Goal: Find specific page/section: Find specific page/section

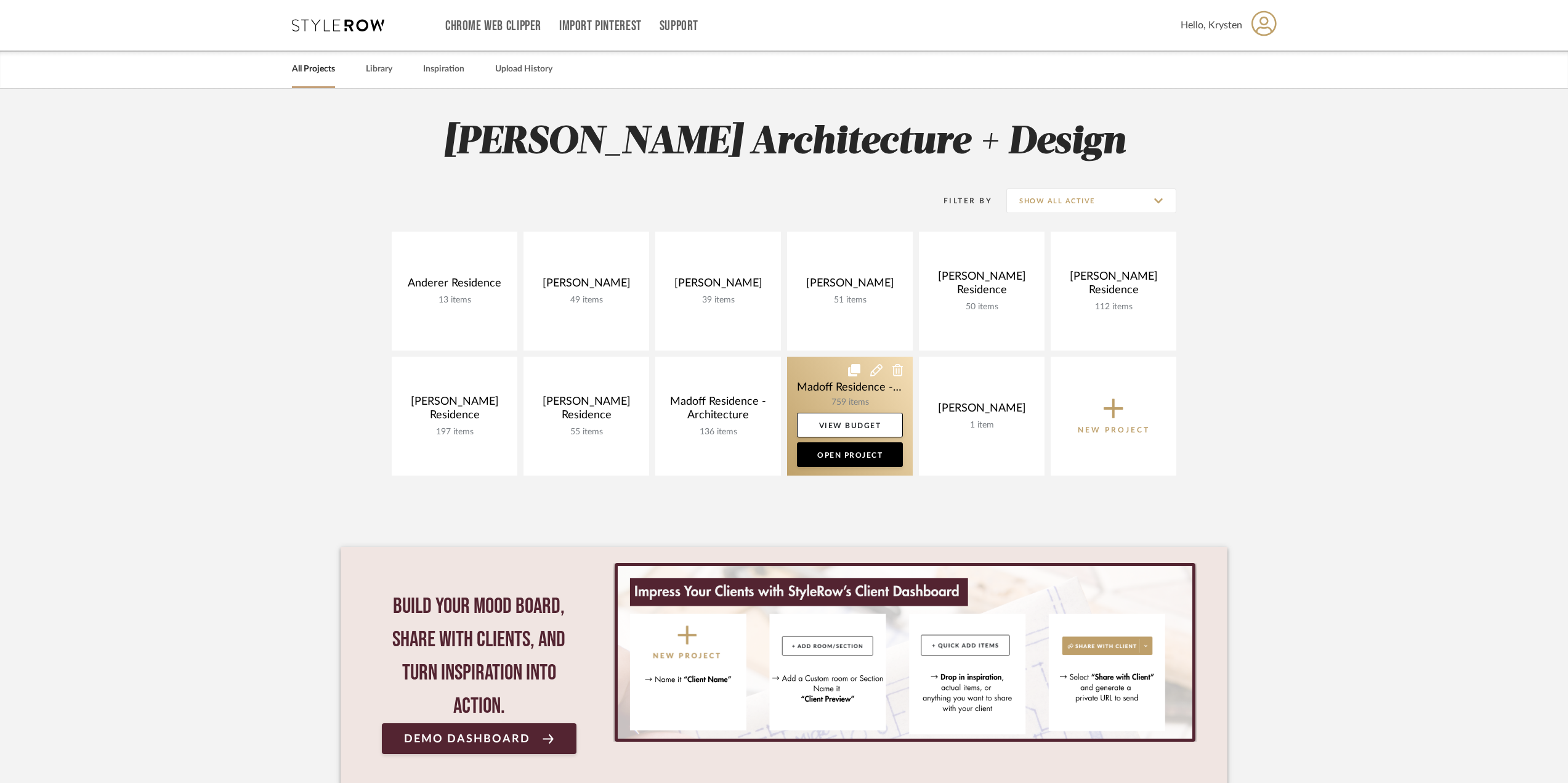
click at [826, 374] on link at bounding box center [850, 416] width 126 height 119
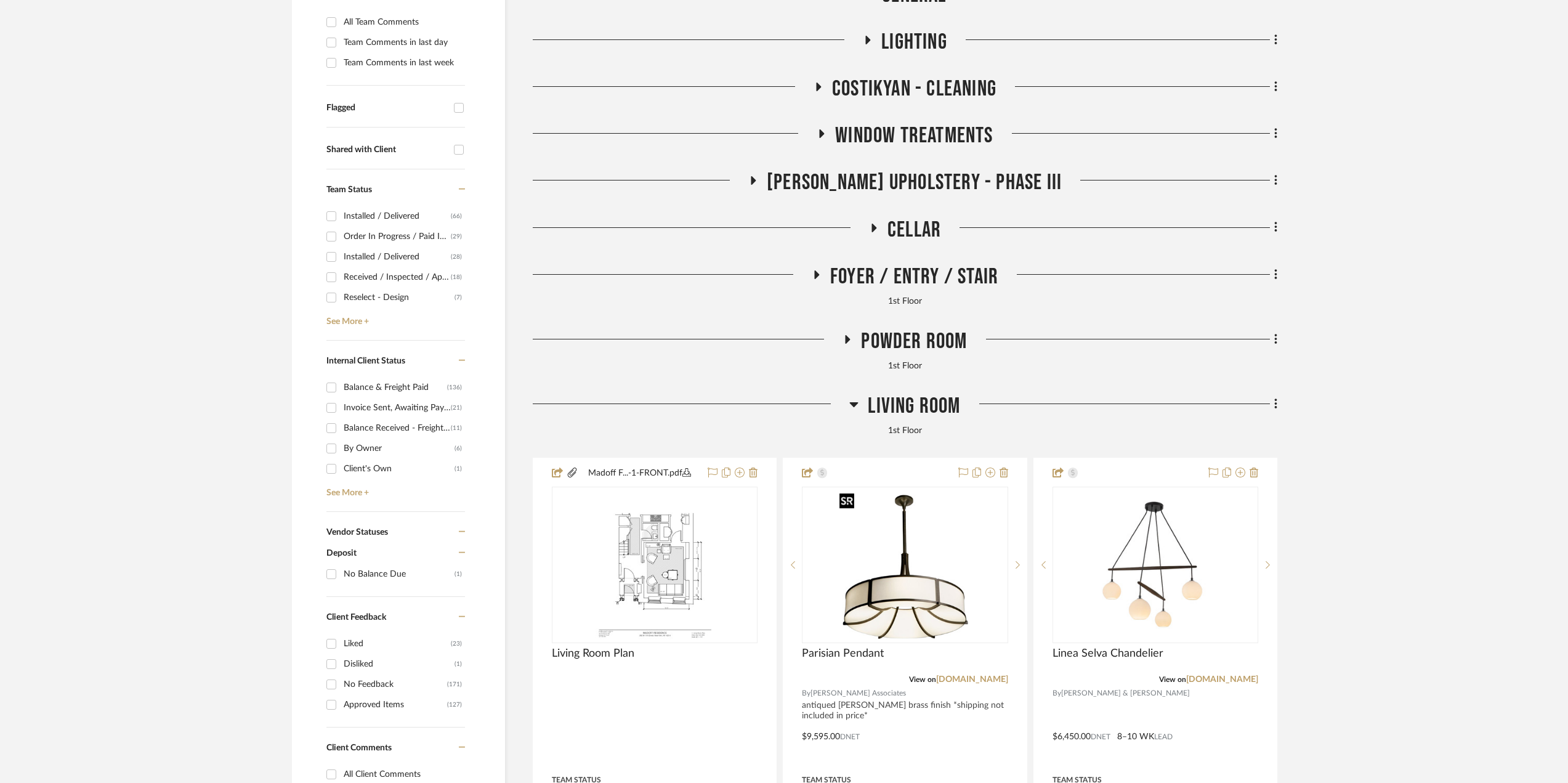
scroll to position [431, 0]
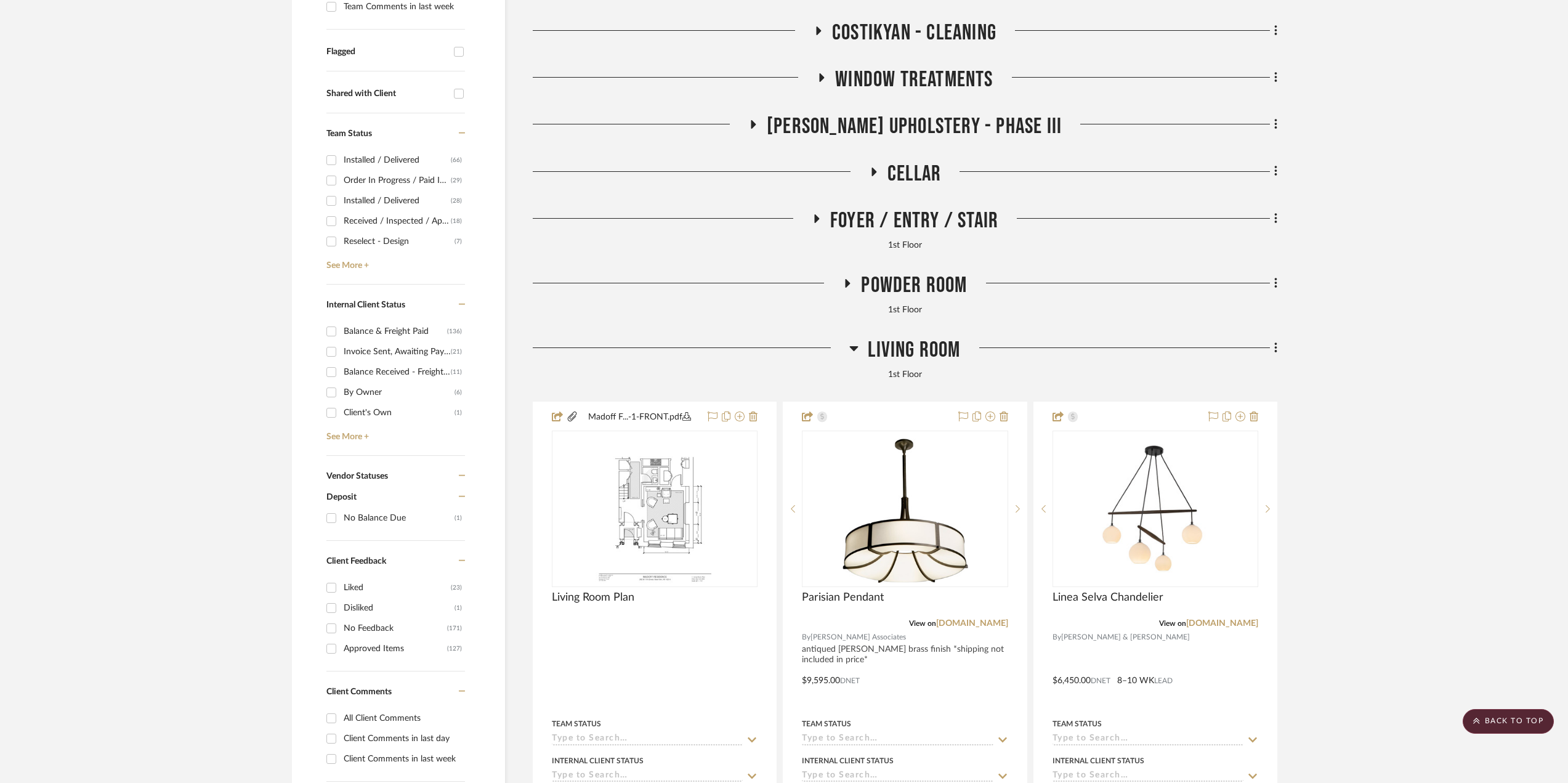
click at [878, 351] on span "Living Room" at bounding box center [914, 350] width 93 height 27
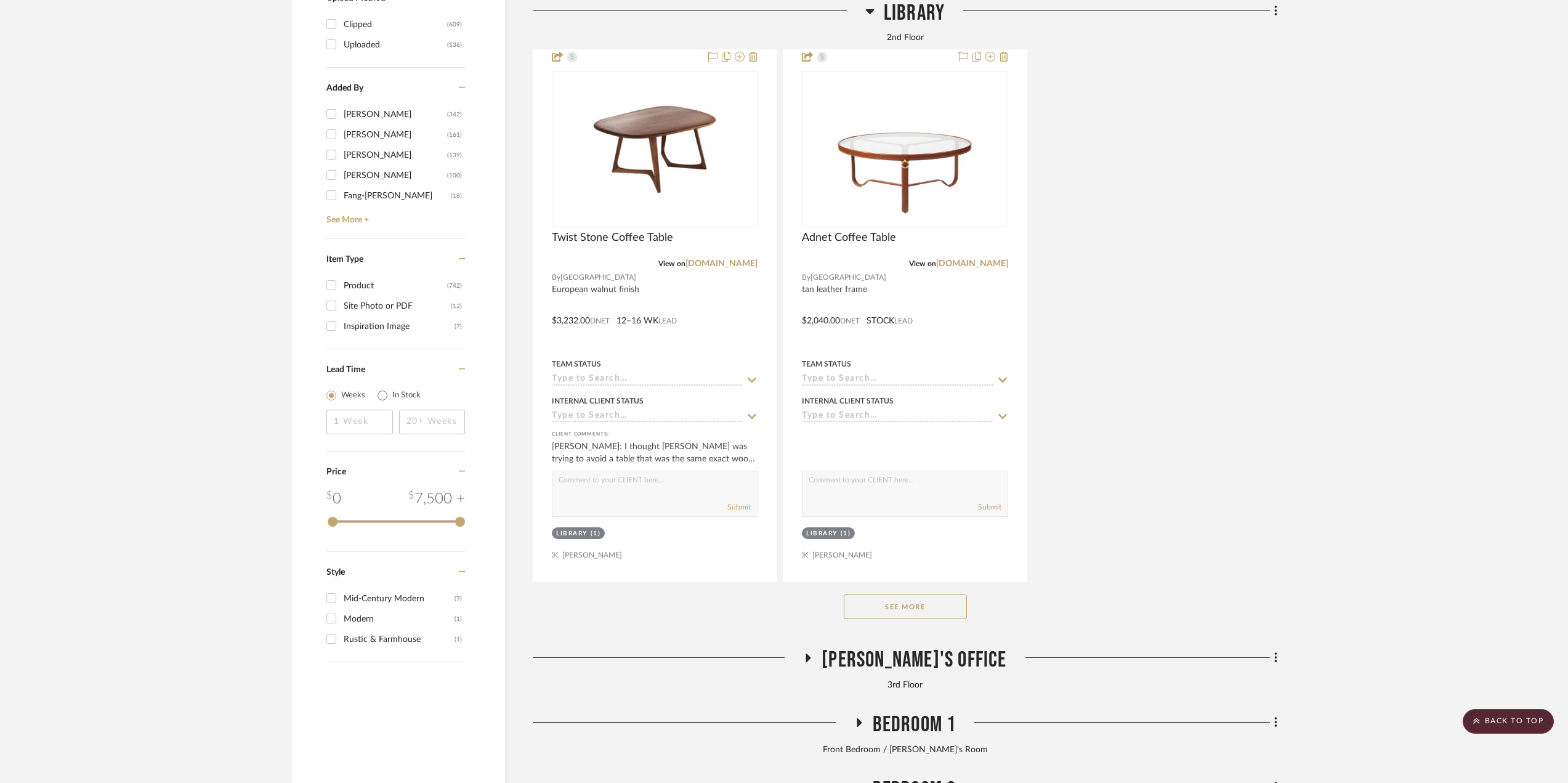
scroll to position [2279, 0]
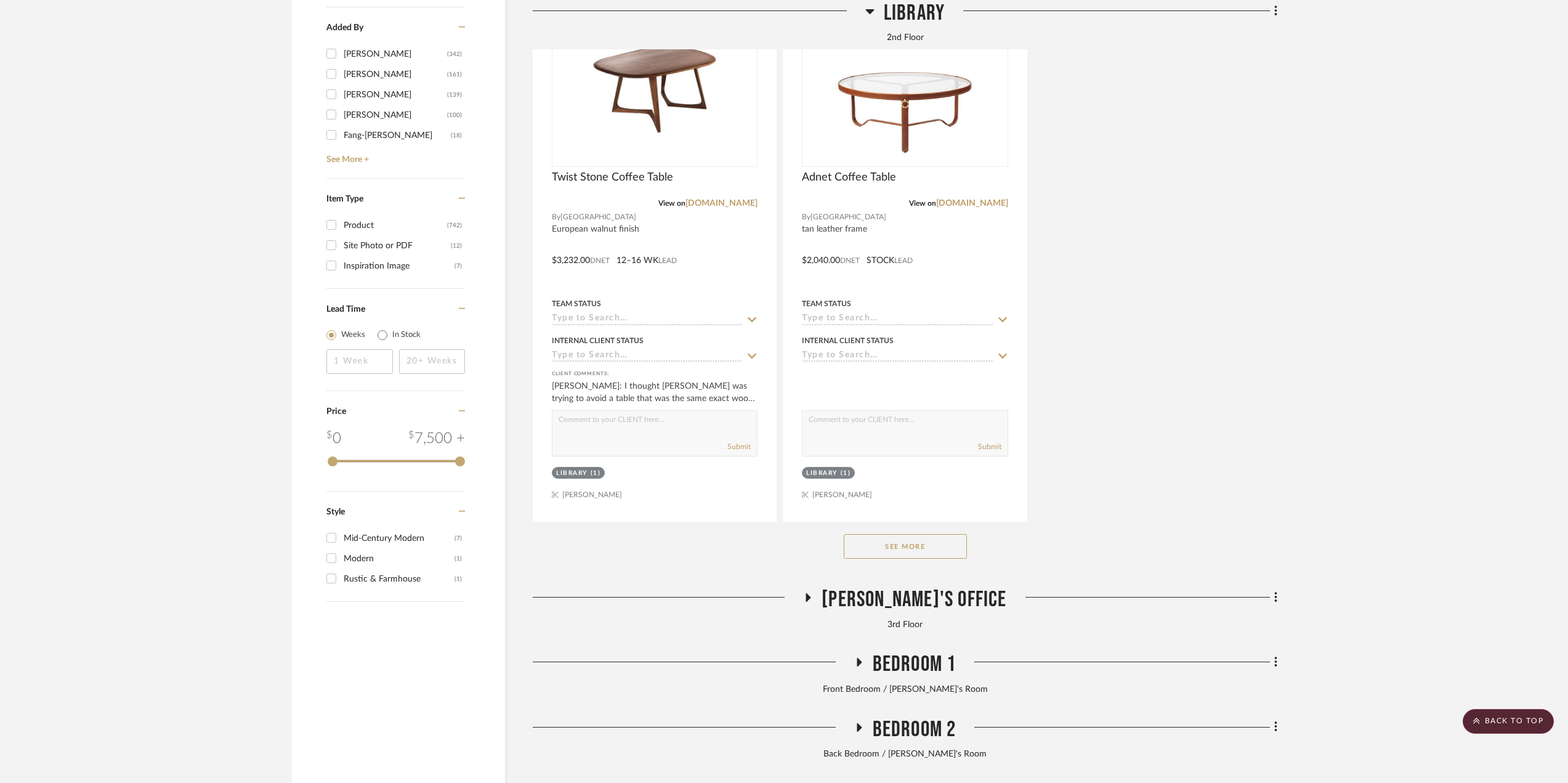
click at [905, 555] on button "See More" at bounding box center [905, 546] width 123 height 25
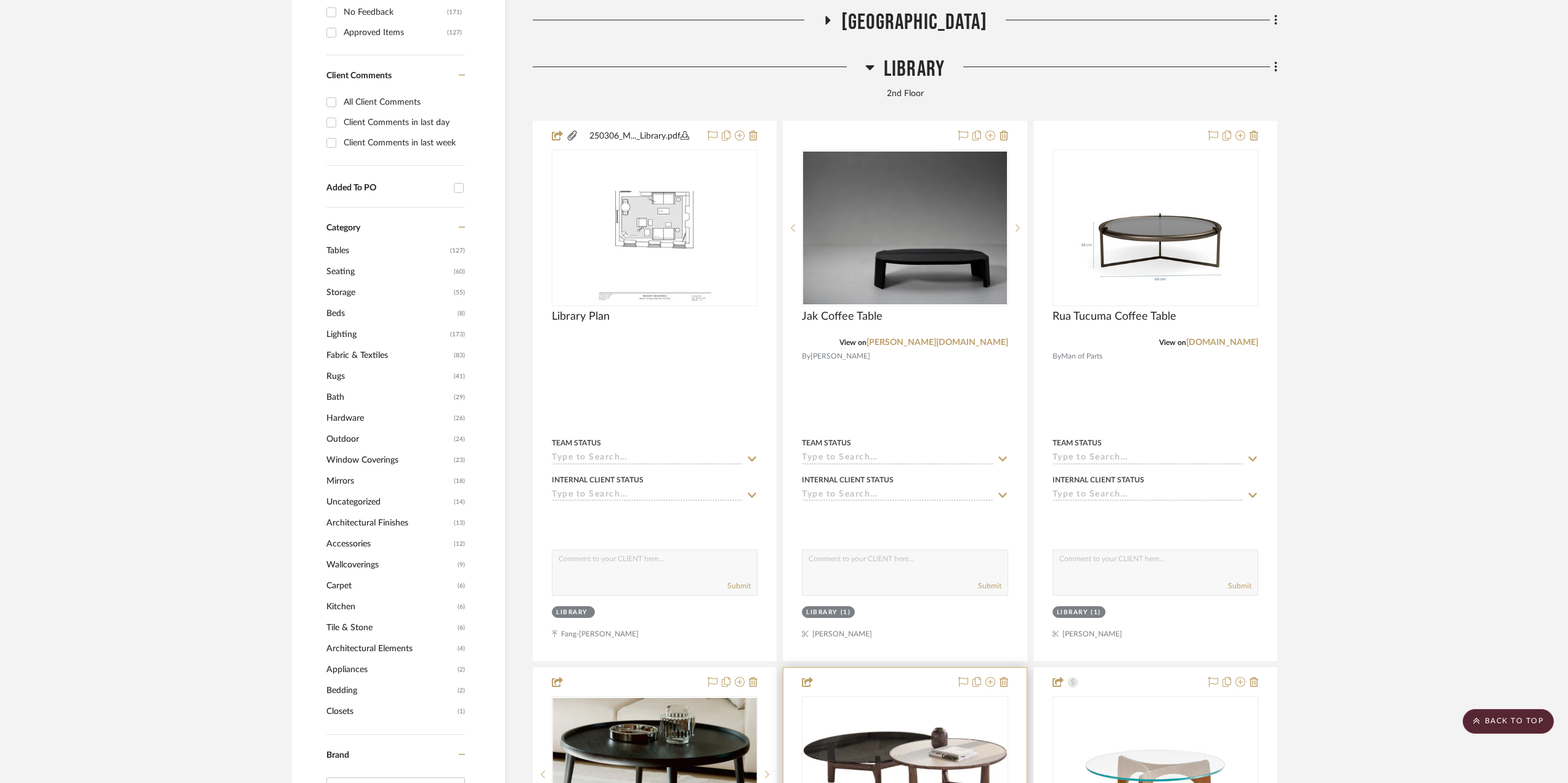
scroll to position [863, 0]
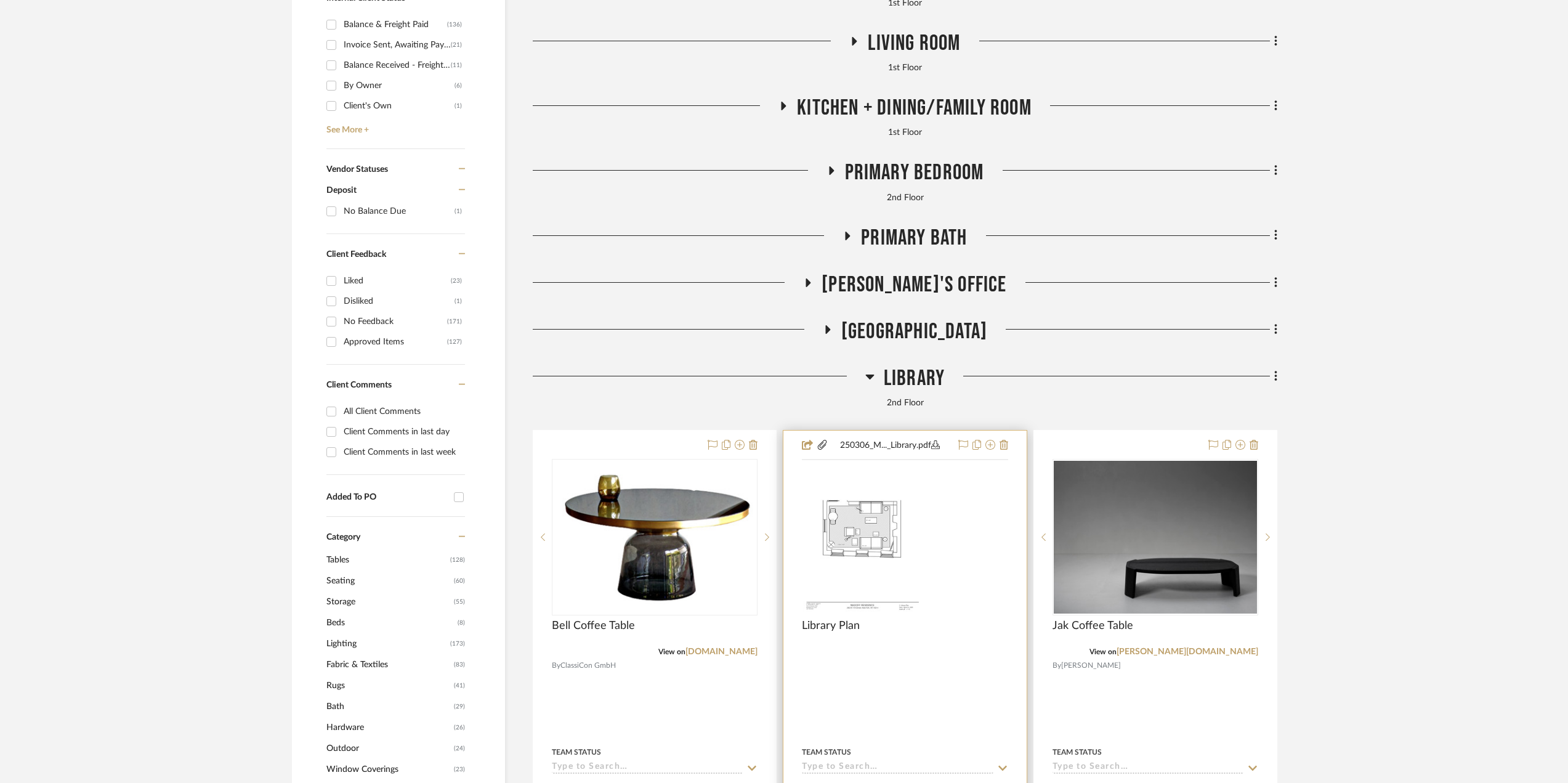
scroll to position [739, 0]
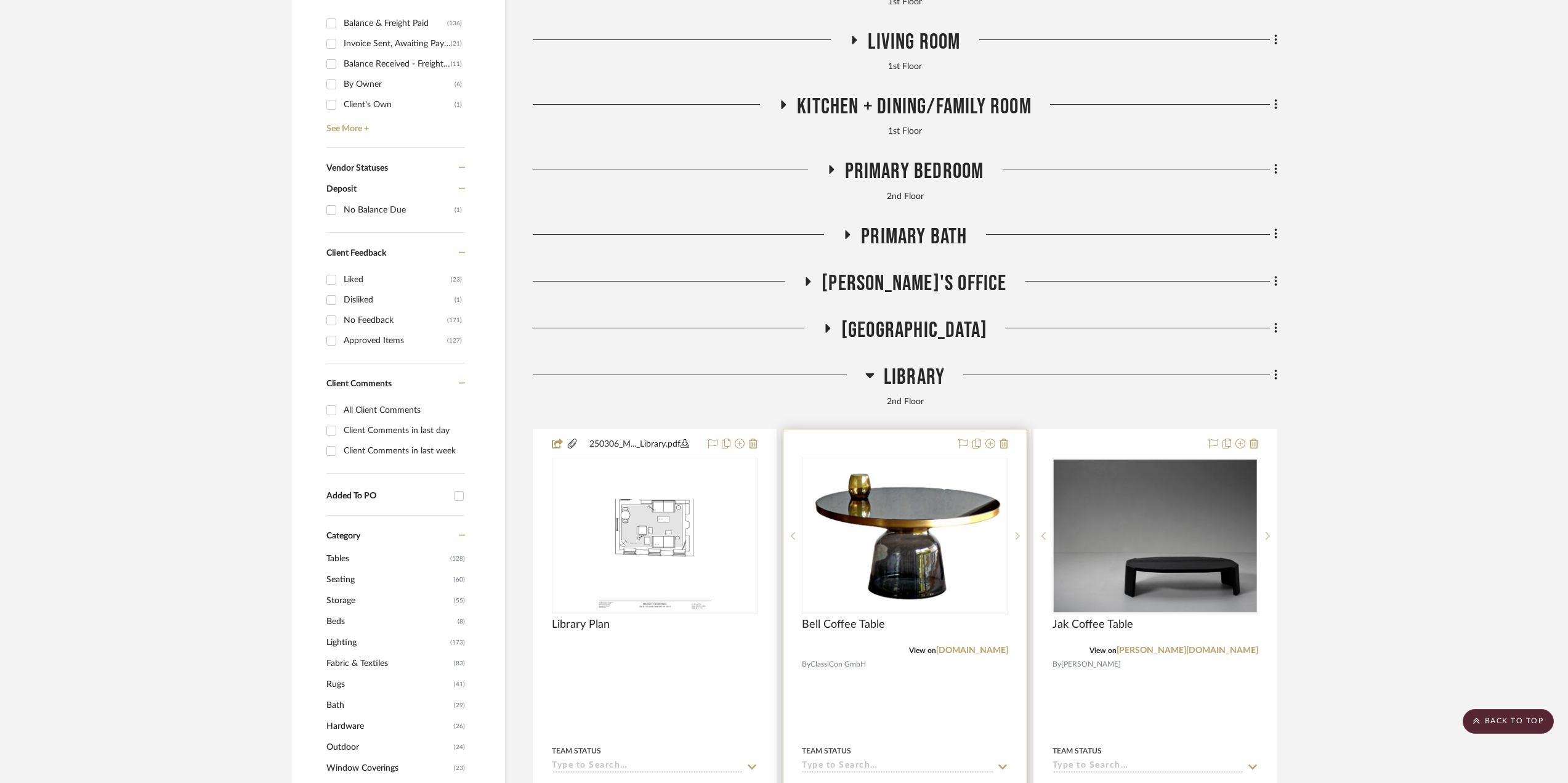
click at [937, 733] on div at bounding box center [905, 698] width 242 height 539
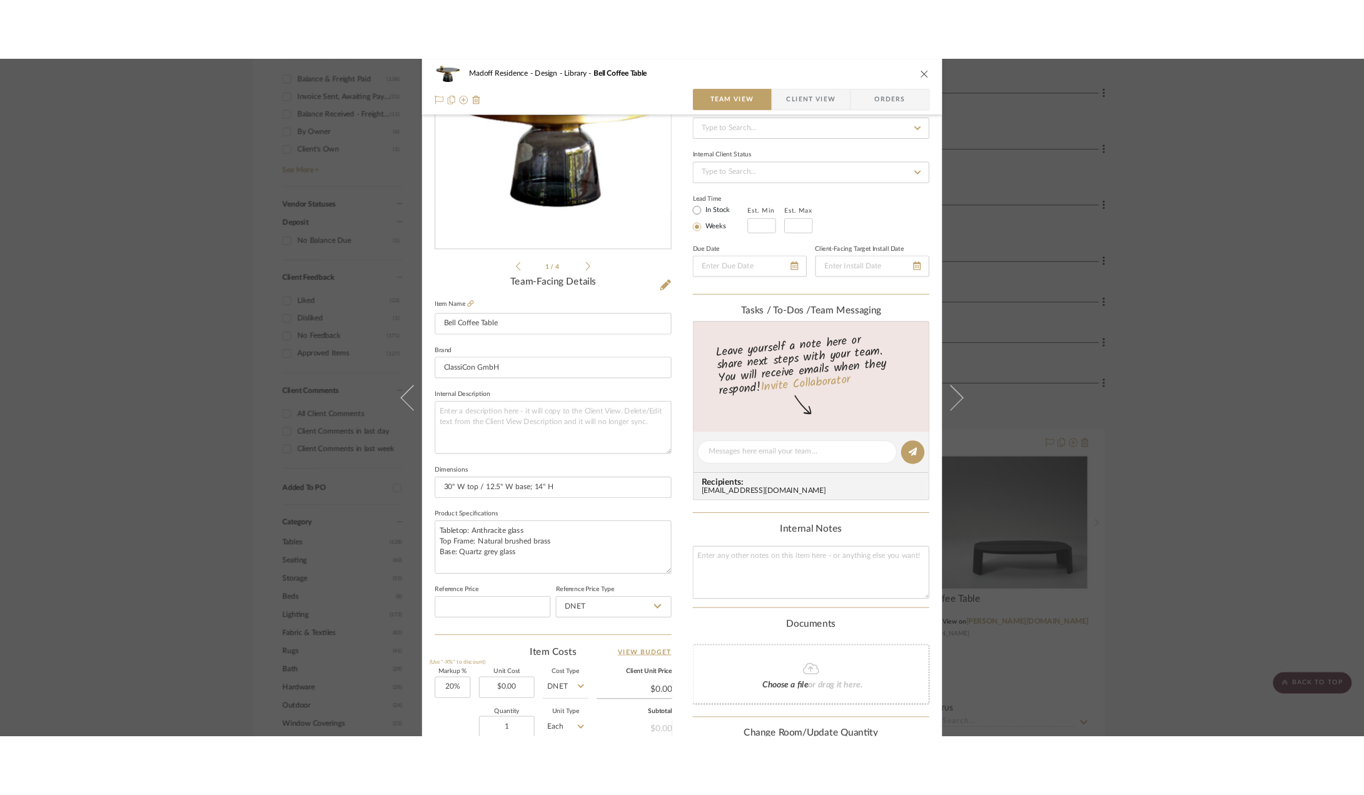
scroll to position [188, 0]
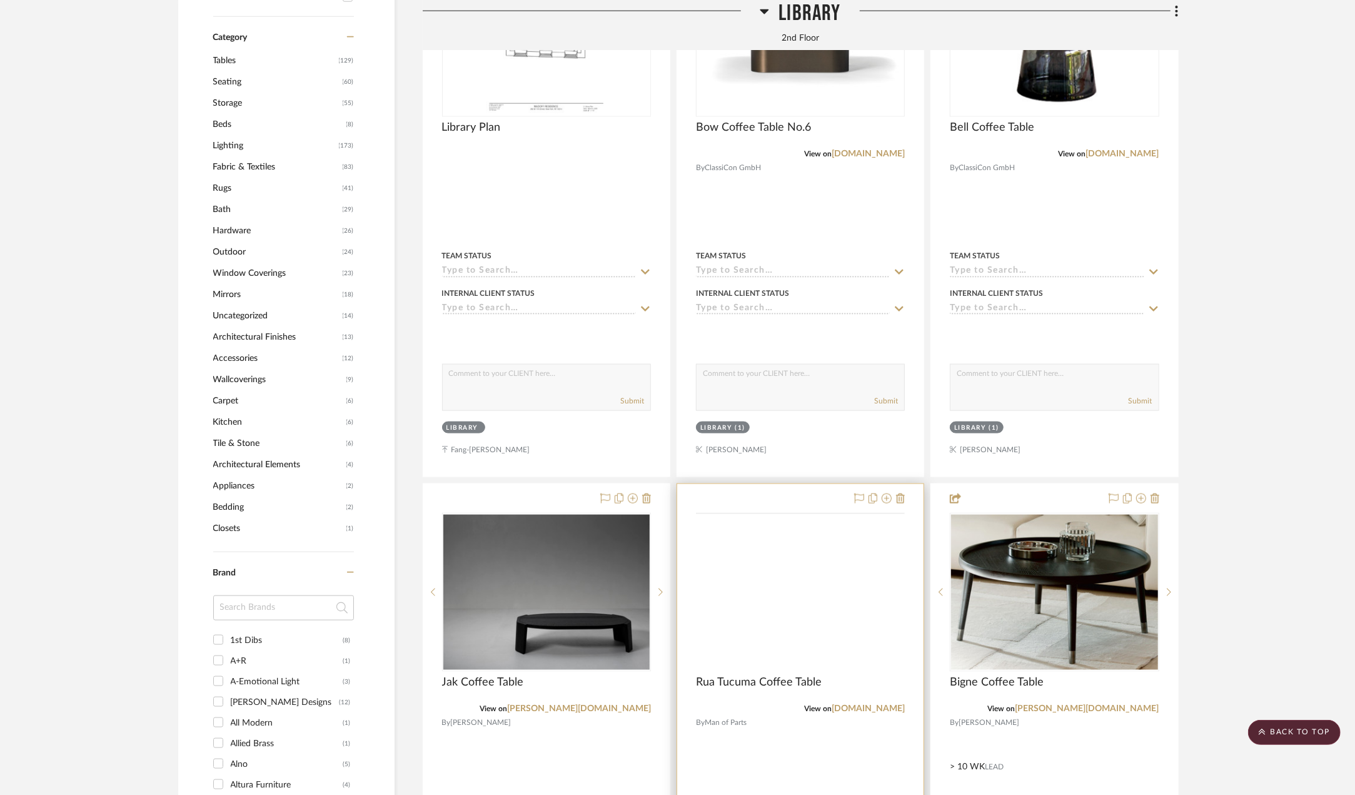
scroll to position [1313, 0]
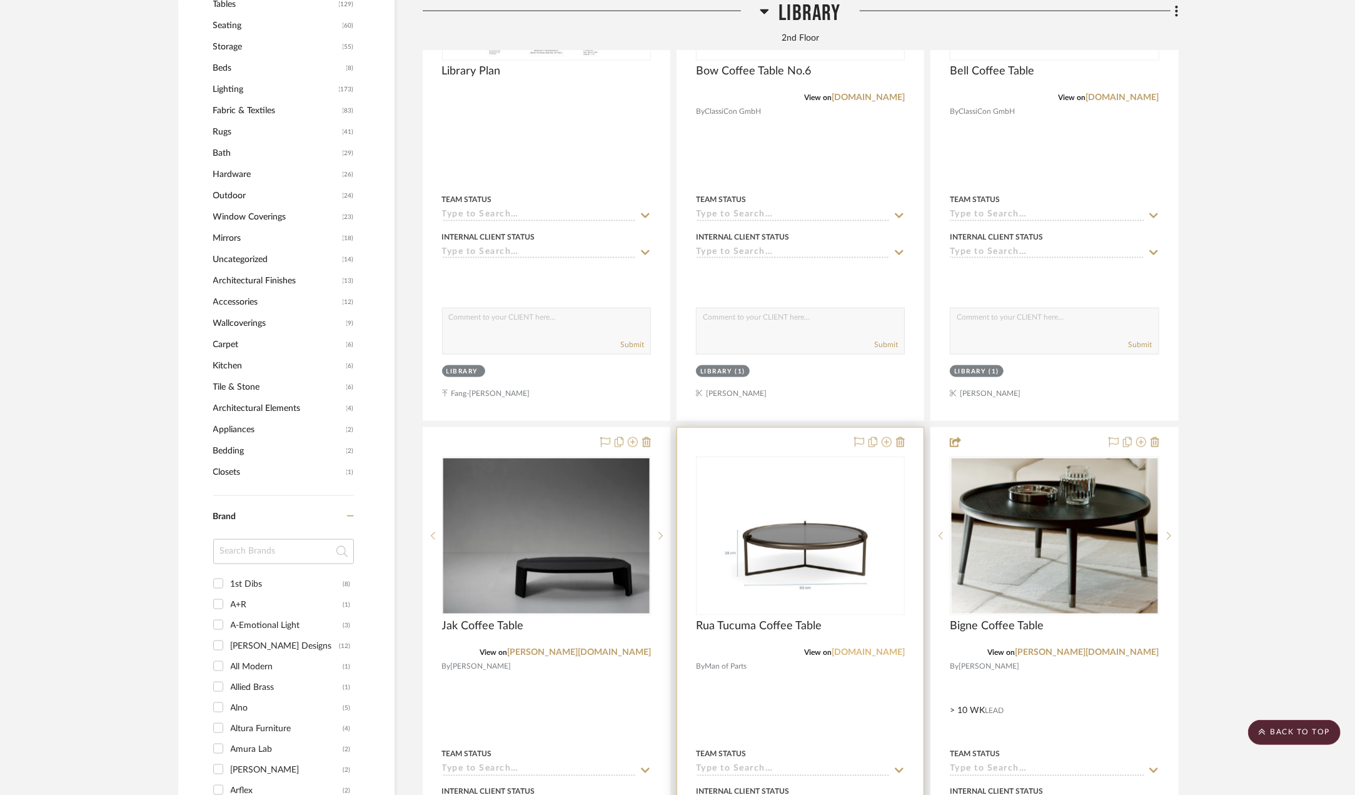
click at [877, 655] on link "[DOMAIN_NAME]" at bounding box center [868, 652] width 73 height 9
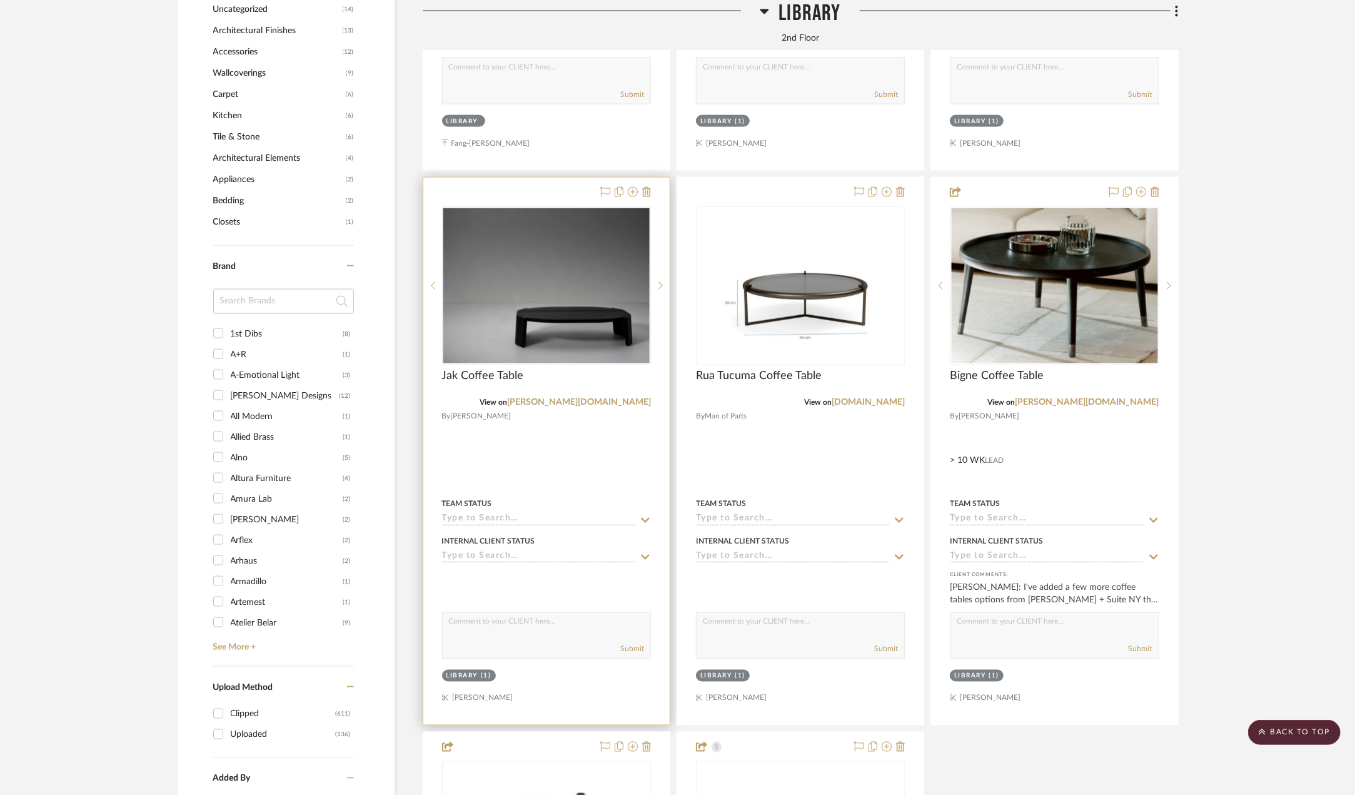
click at [475, 466] on div at bounding box center [546, 451] width 246 height 547
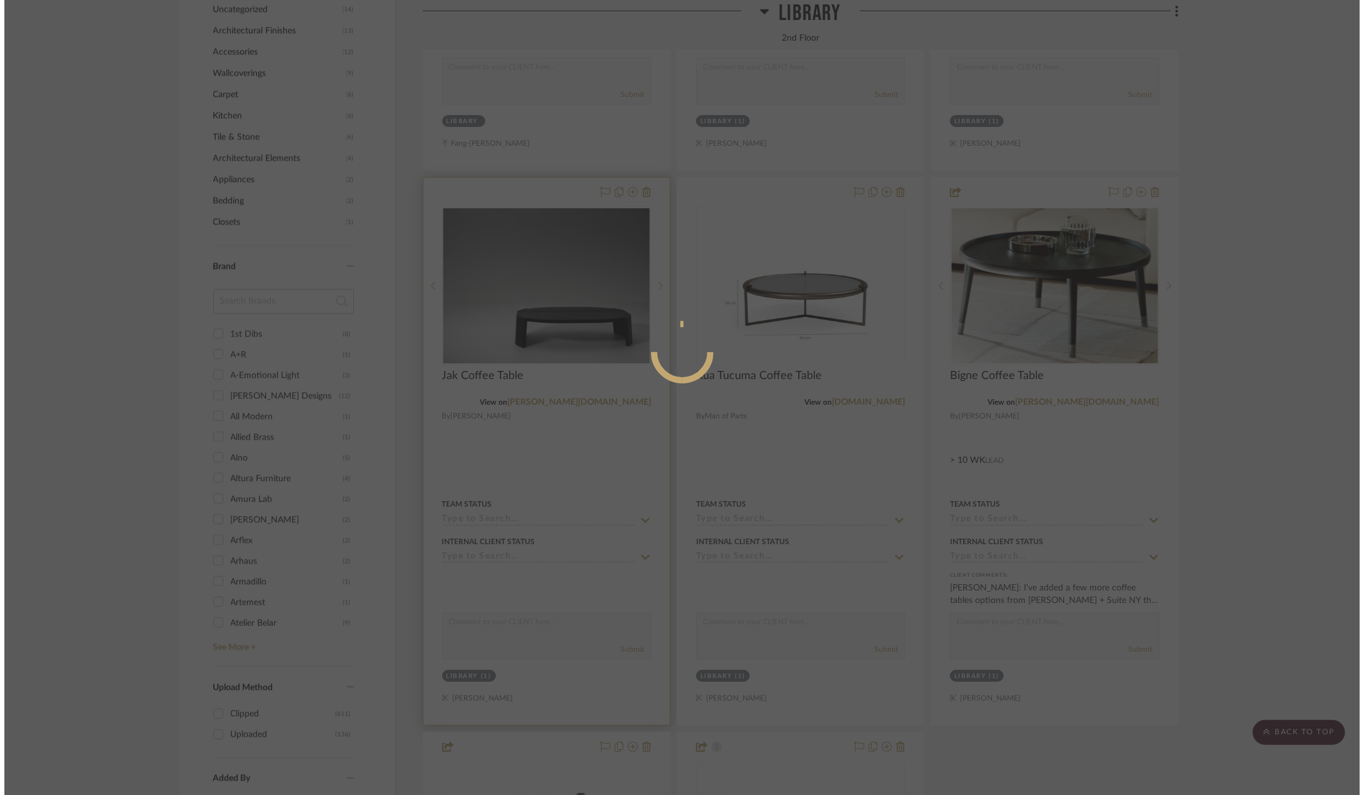
scroll to position [0, 0]
